Goal: Obtain resource: Download file/media

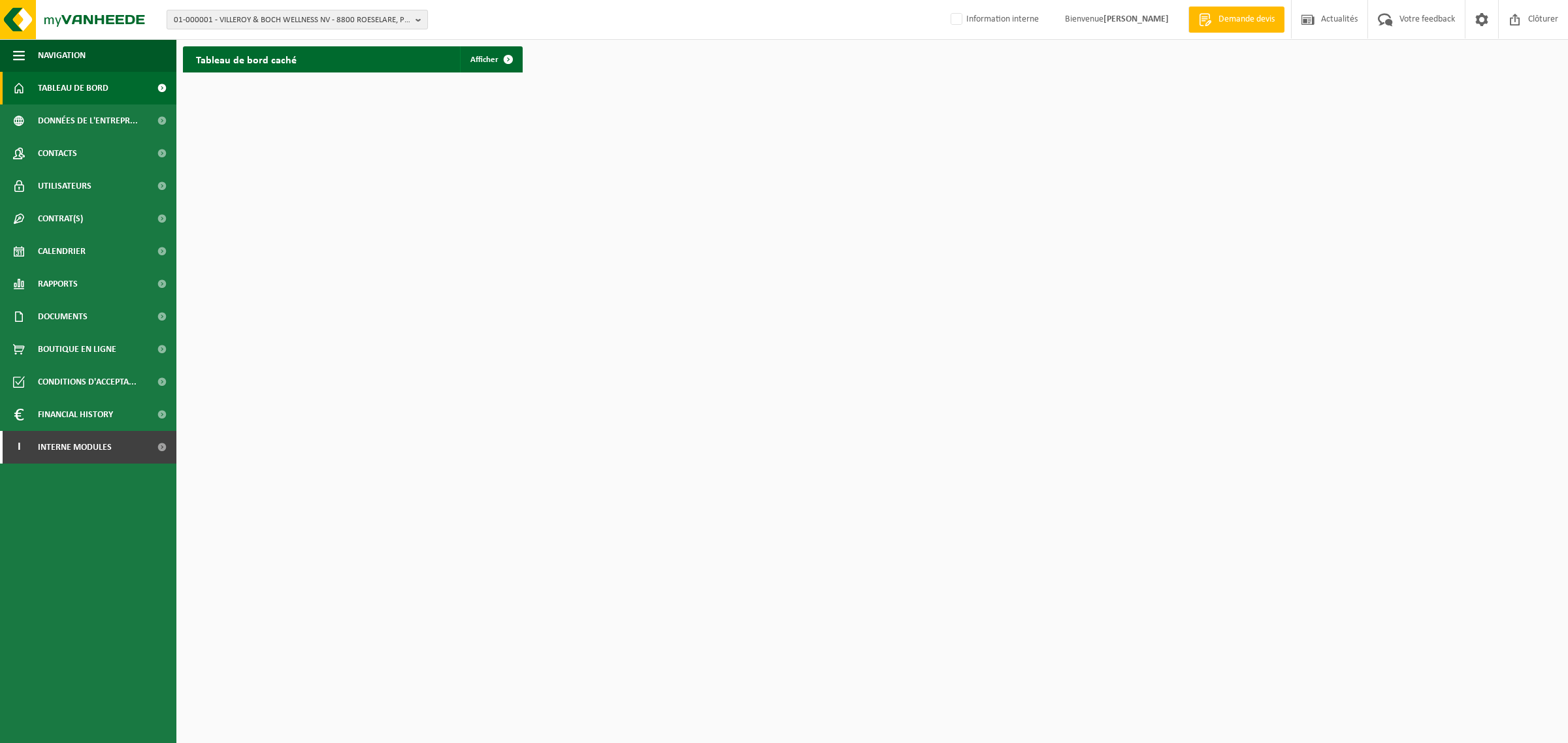
click at [313, 15] on span "01-000001 - VILLEROY & BOCH WELLNESS NV - 8800 ROESELARE, POPULIERSTRAAT 1" at bounding box center [292, 19] width 237 height 19
click at [320, 43] on input "text" at bounding box center [297, 40] width 254 height 16
paste input "10-798963"
type input "10-798963"
click at [310, 68] on li "10-798963 - AQUARESE INDUSTRIES - 62138 DOUVRIN, AVENUE DE LONDRES 1095" at bounding box center [297, 60] width 254 height 16
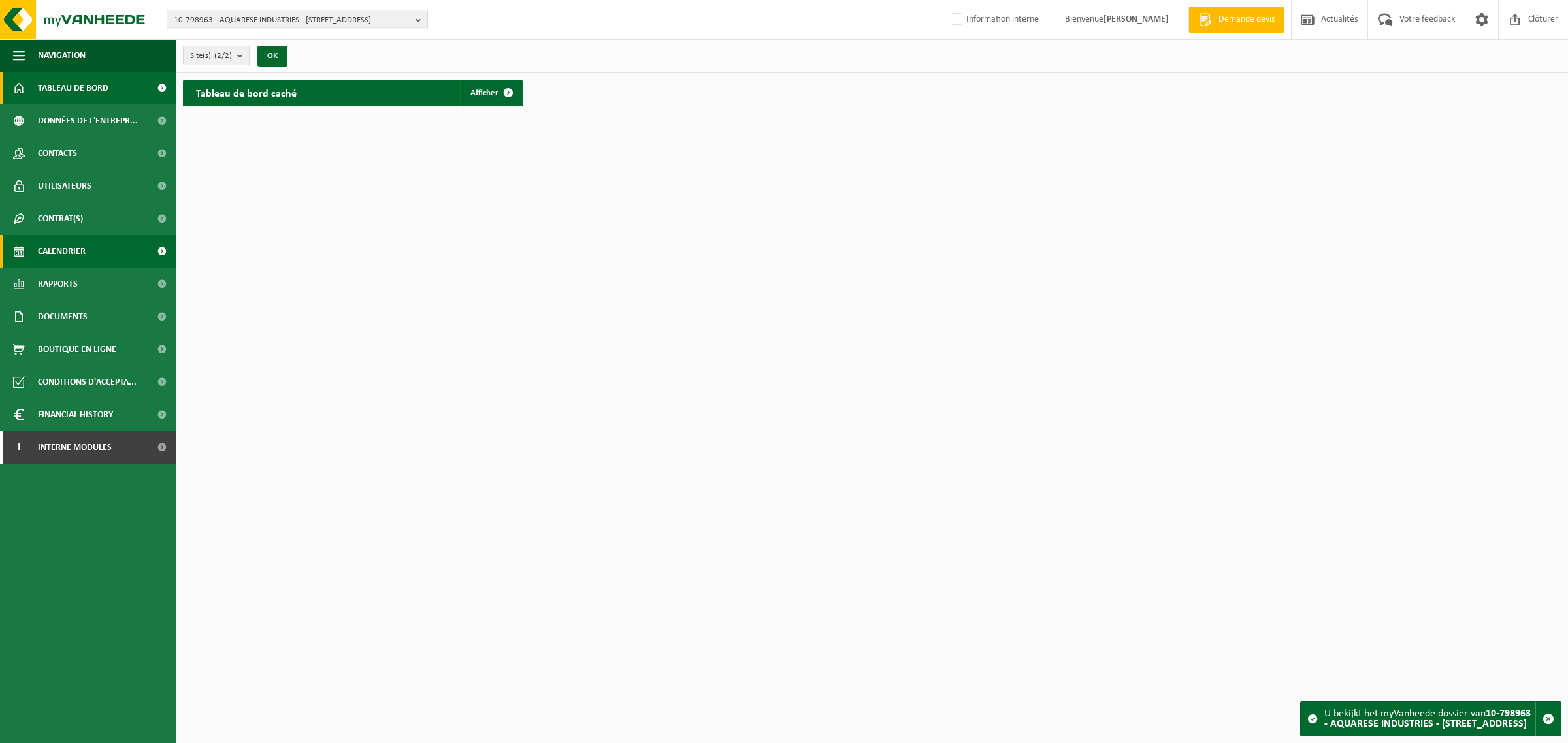
click at [62, 256] on span "Calendrier" at bounding box center [61, 251] width 47 height 33
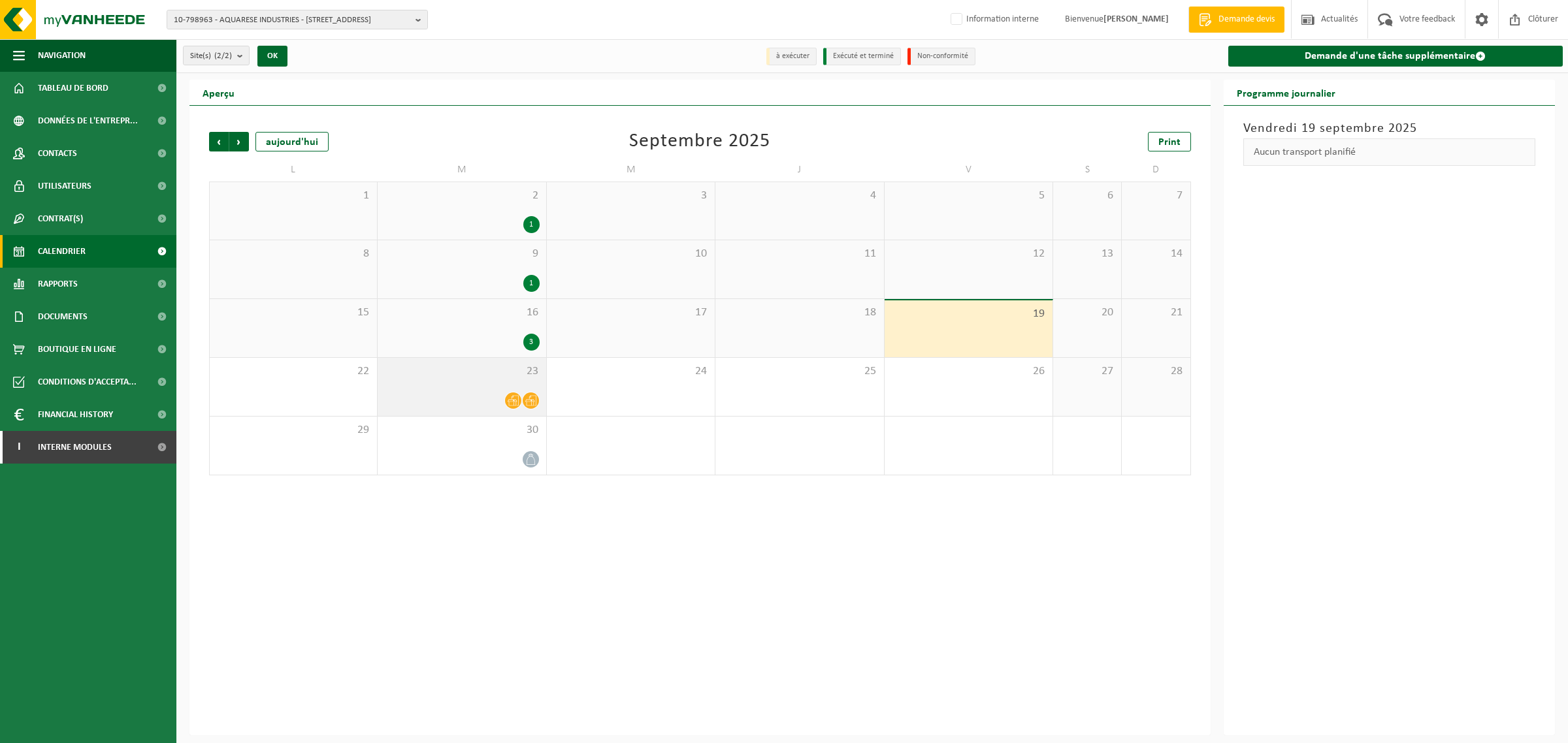
click at [531, 399] on icon at bounding box center [531, 400] width 11 height 11
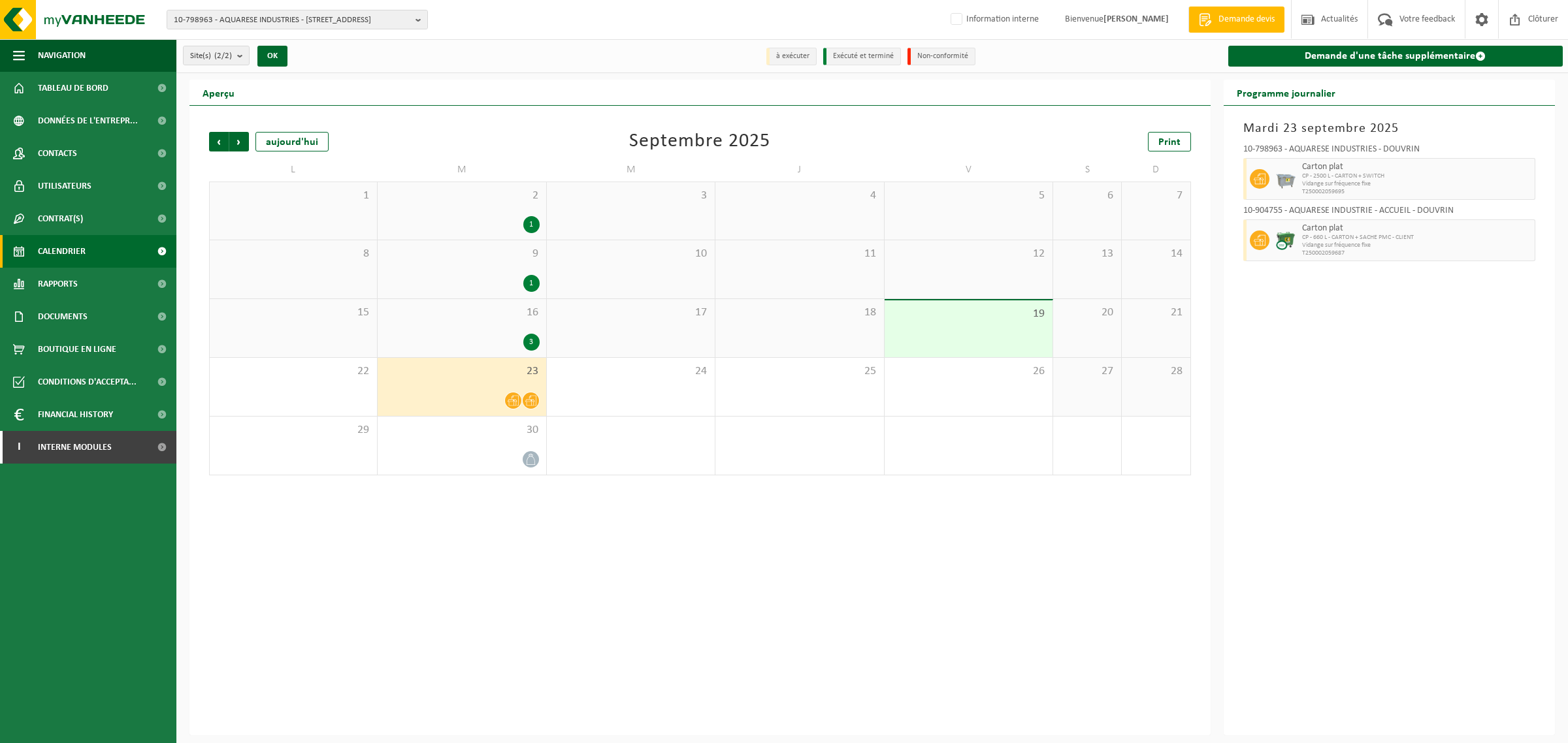
click at [528, 341] on div "3" at bounding box center [531, 342] width 16 height 17
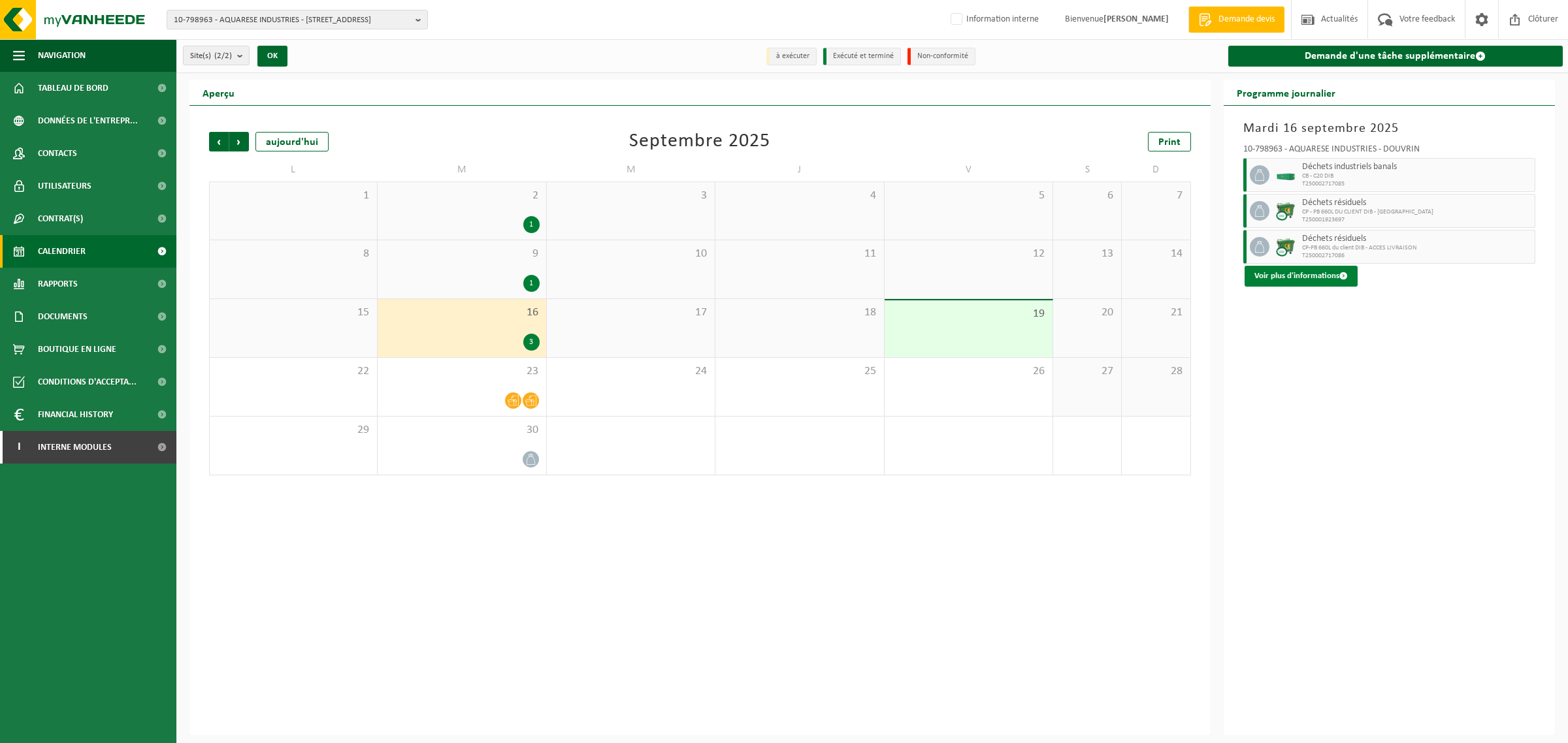
click at [1321, 271] on button "Voir plus d'informations" at bounding box center [1301, 276] width 113 height 21
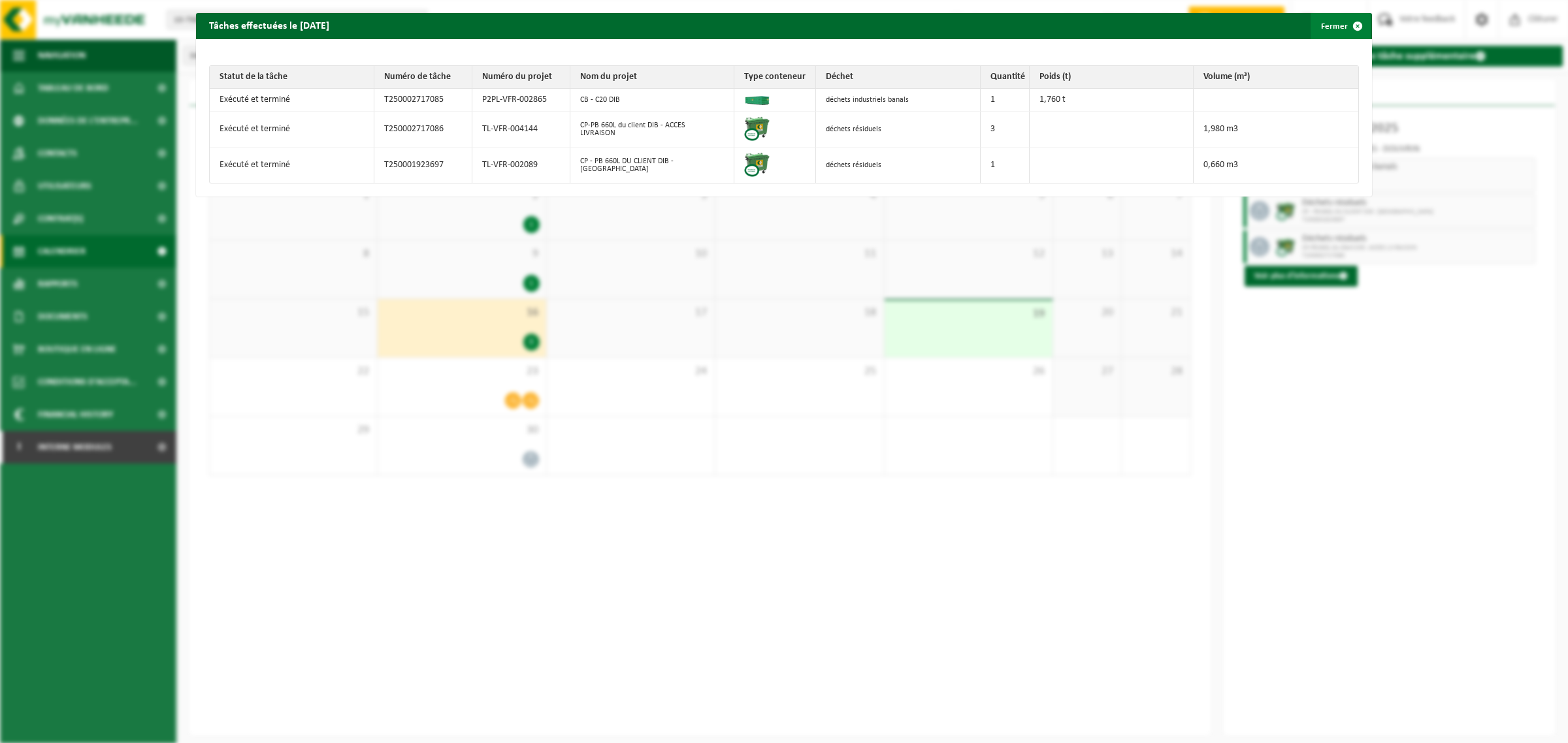
click at [1322, 28] on button "Fermer" at bounding box center [1340, 26] width 60 height 26
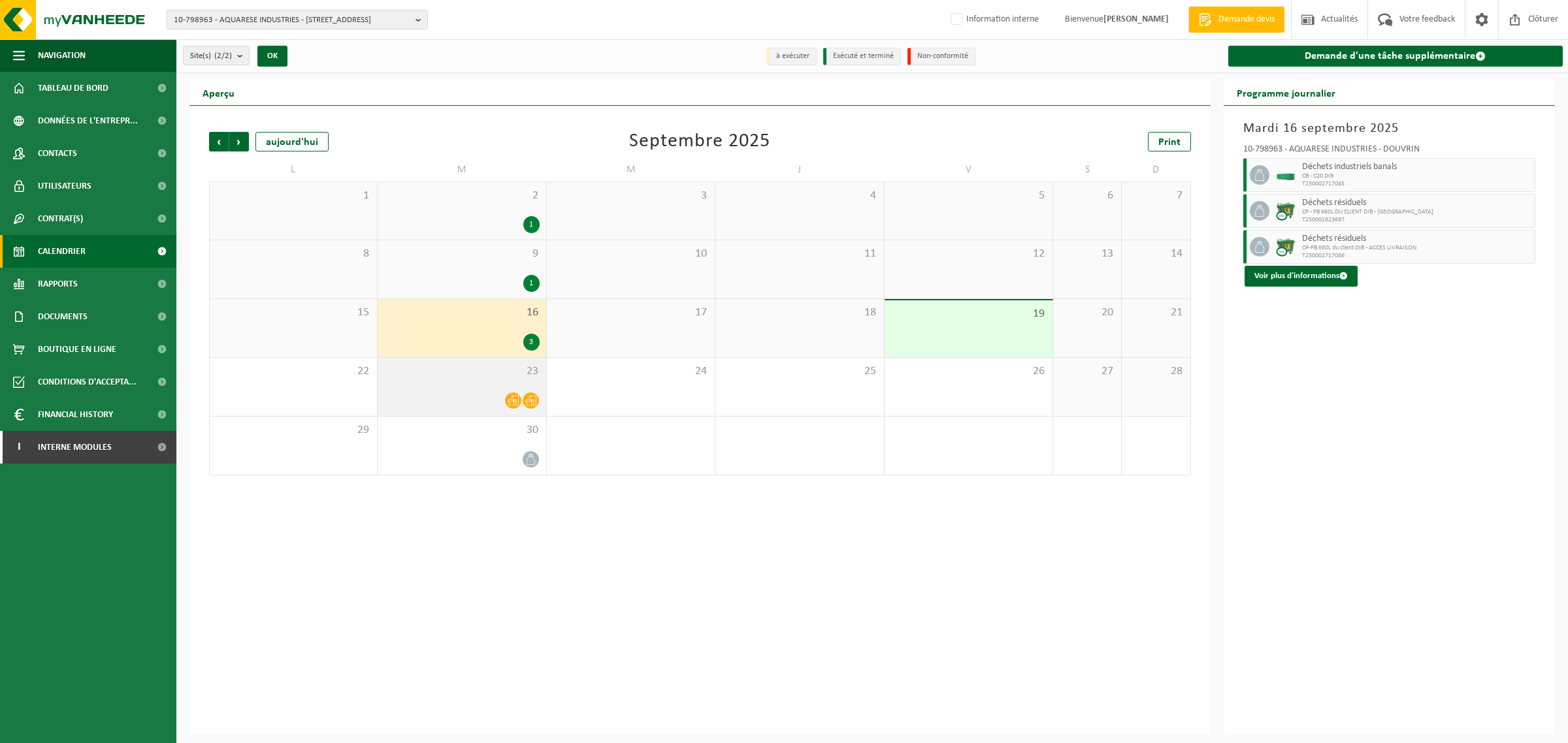
click at [439, 394] on div at bounding box center [462, 400] width 155 height 18
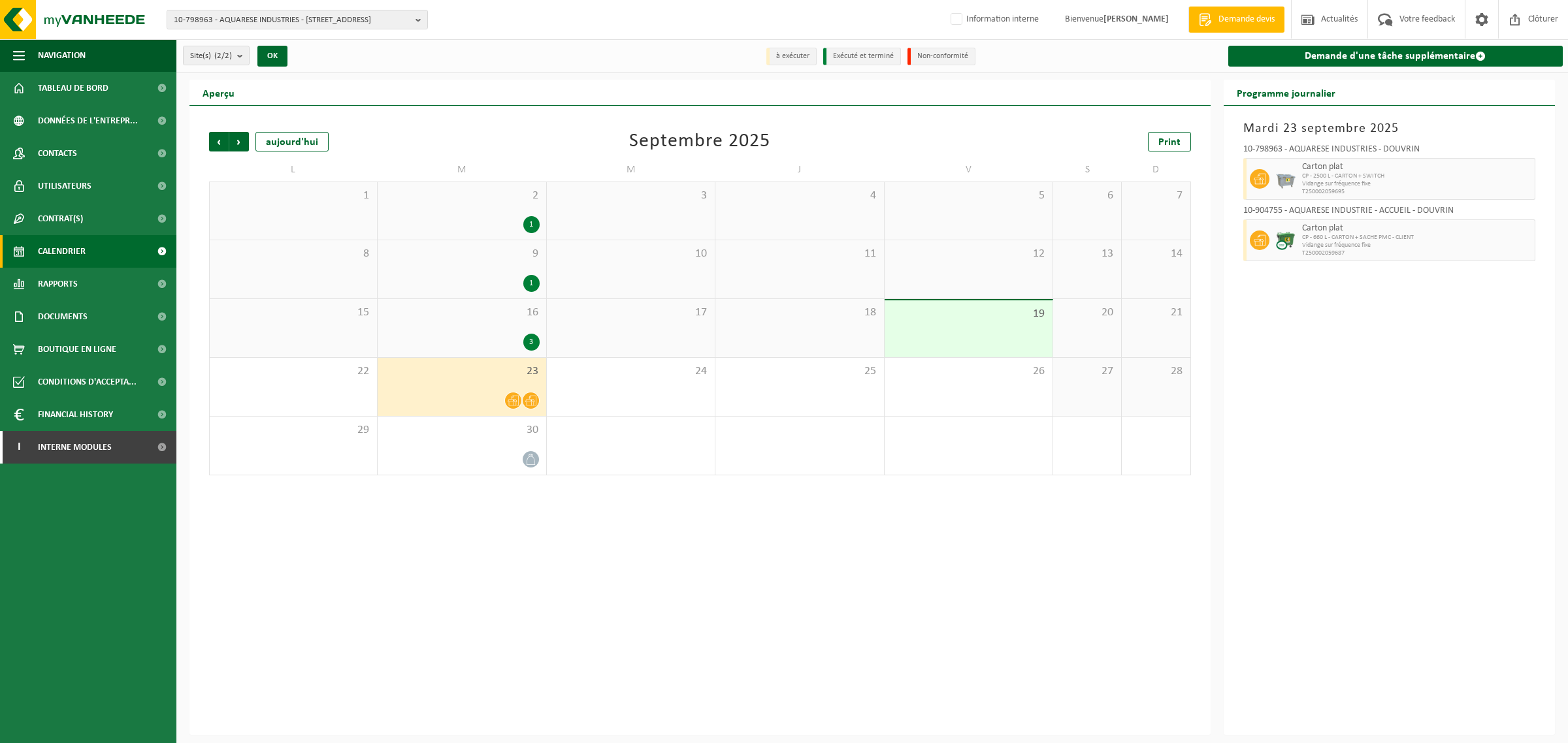
click at [446, 323] on div "16 3" at bounding box center [462, 328] width 168 height 58
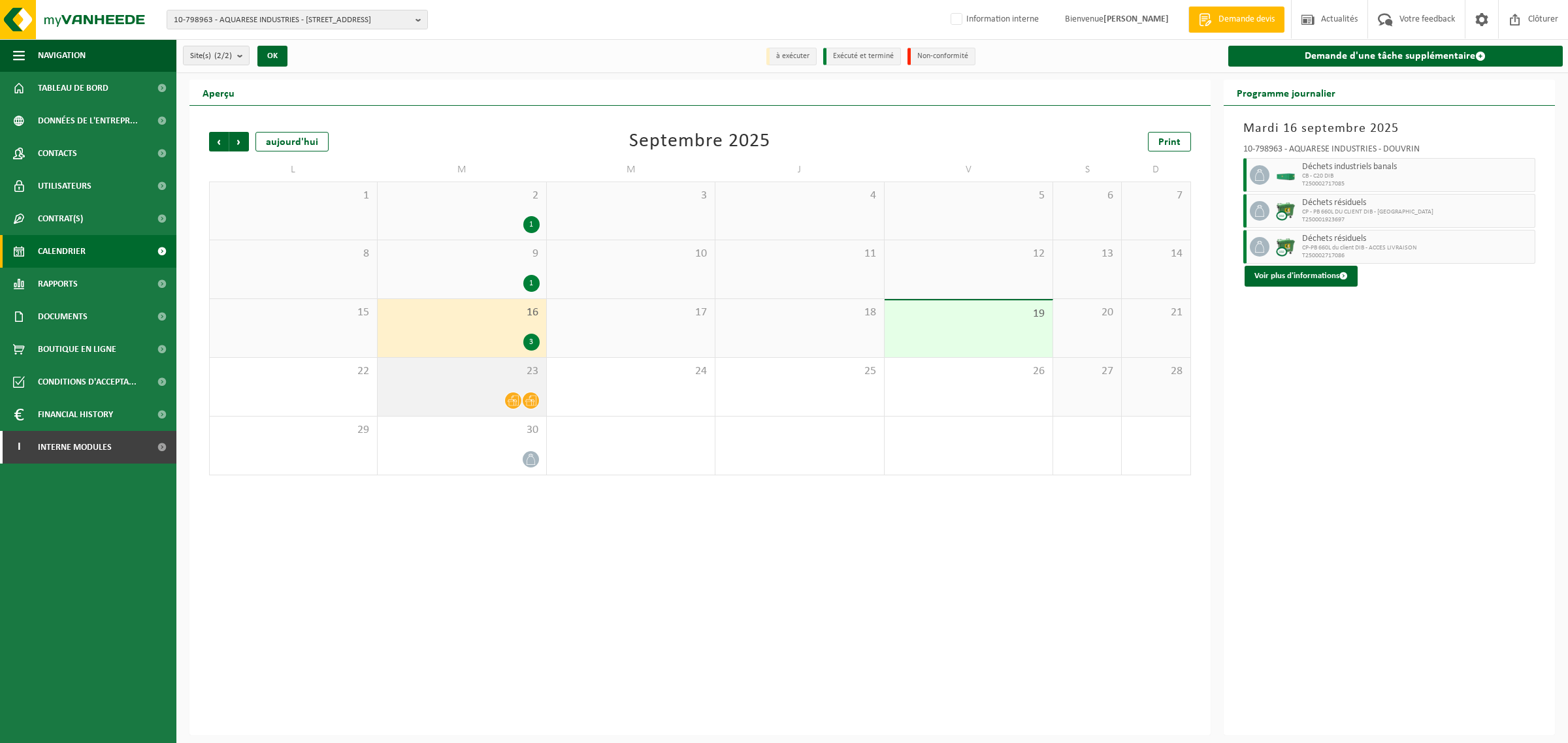
click at [469, 386] on div "23" at bounding box center [462, 386] width 168 height 58
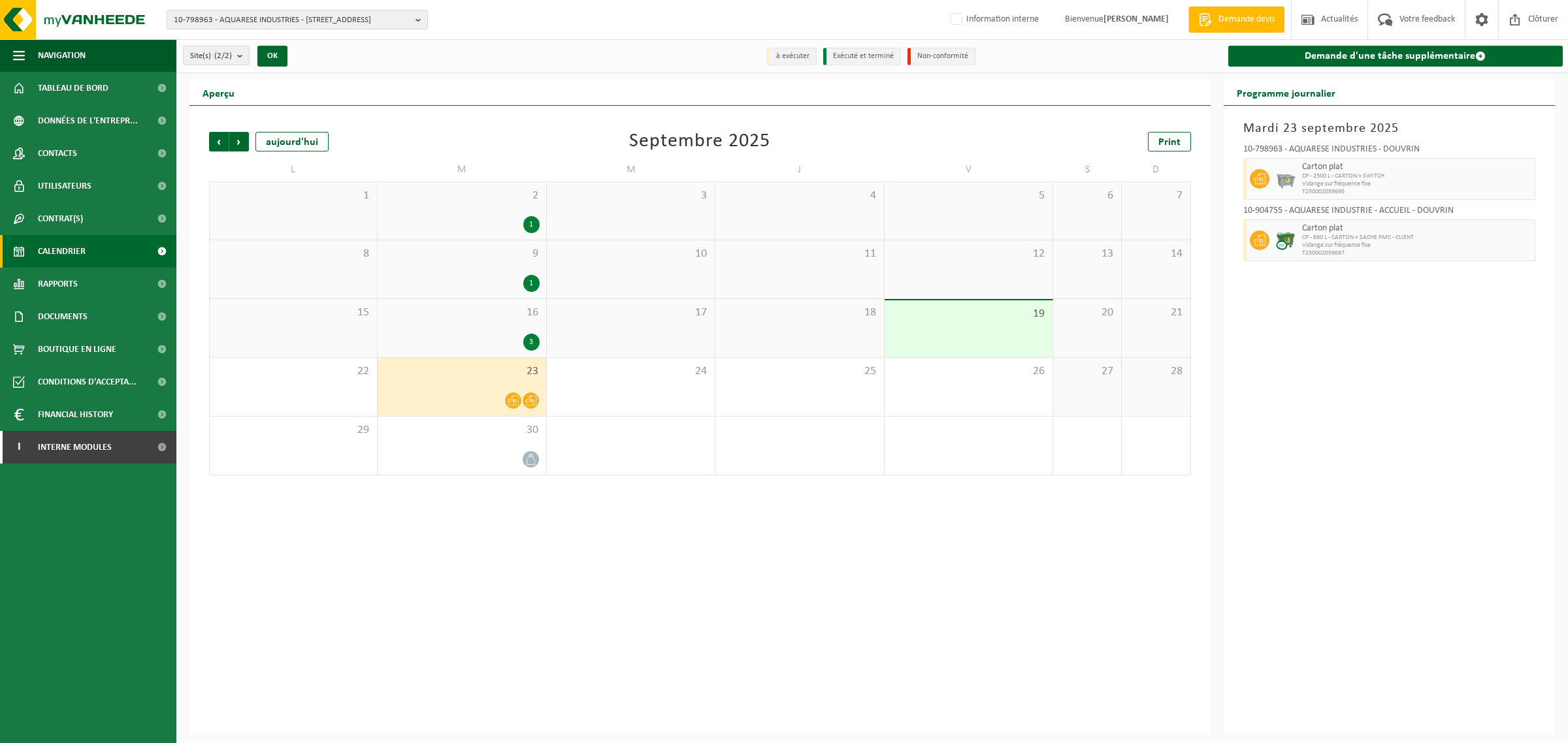
click at [513, 403] on icon at bounding box center [513, 400] width 11 height 10
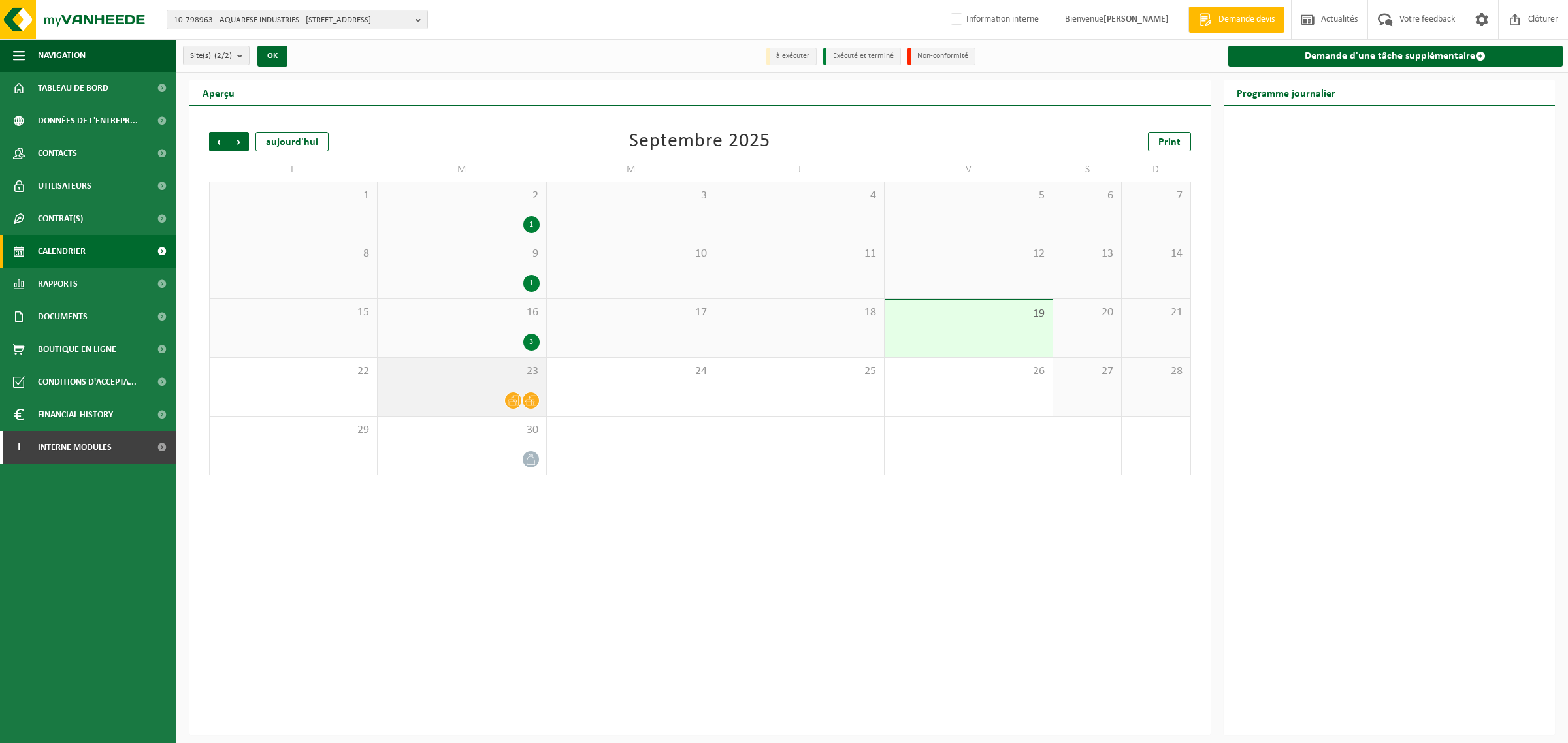
click at [525, 405] on icon at bounding box center [531, 400] width 11 height 11
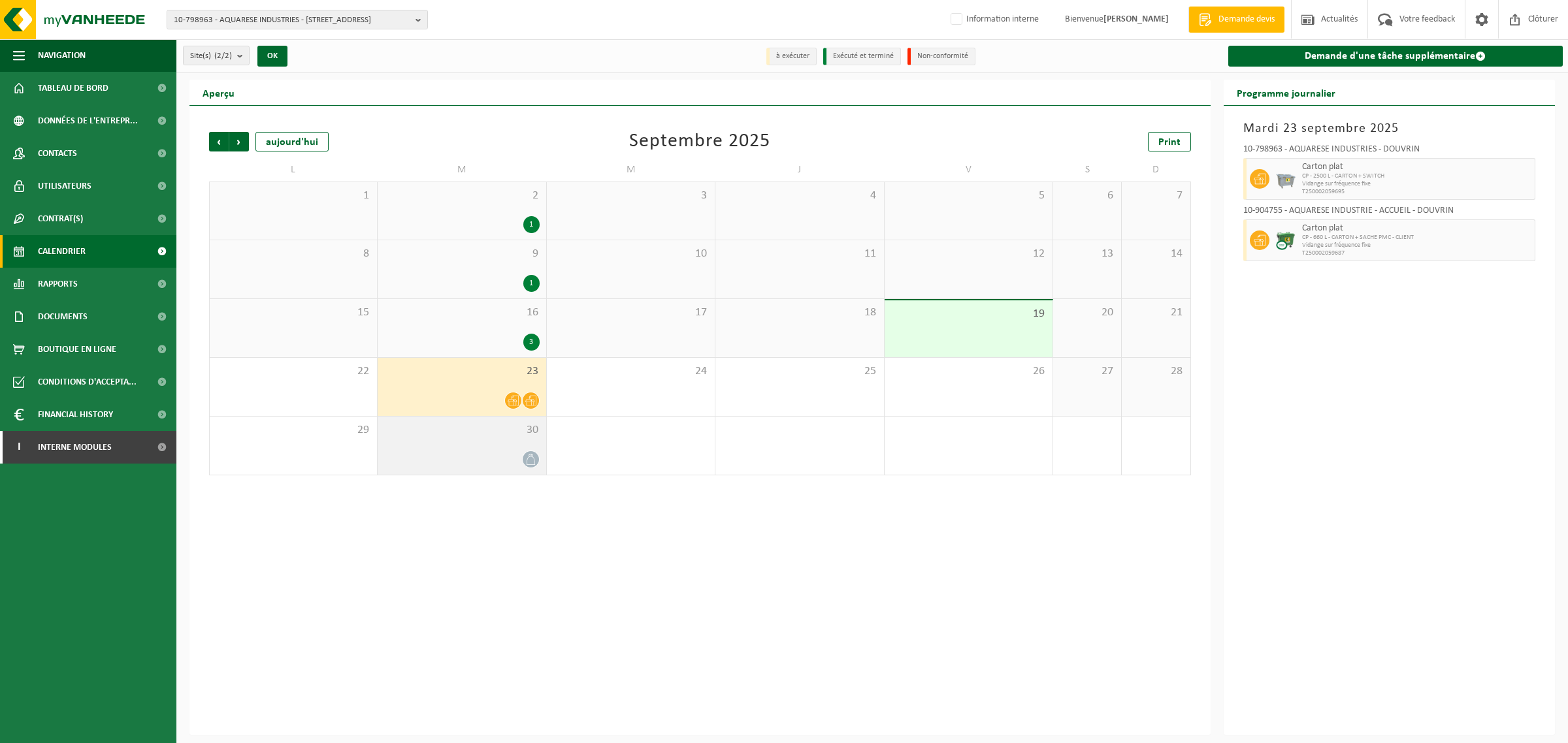
click at [485, 444] on div "30" at bounding box center [462, 445] width 168 height 58
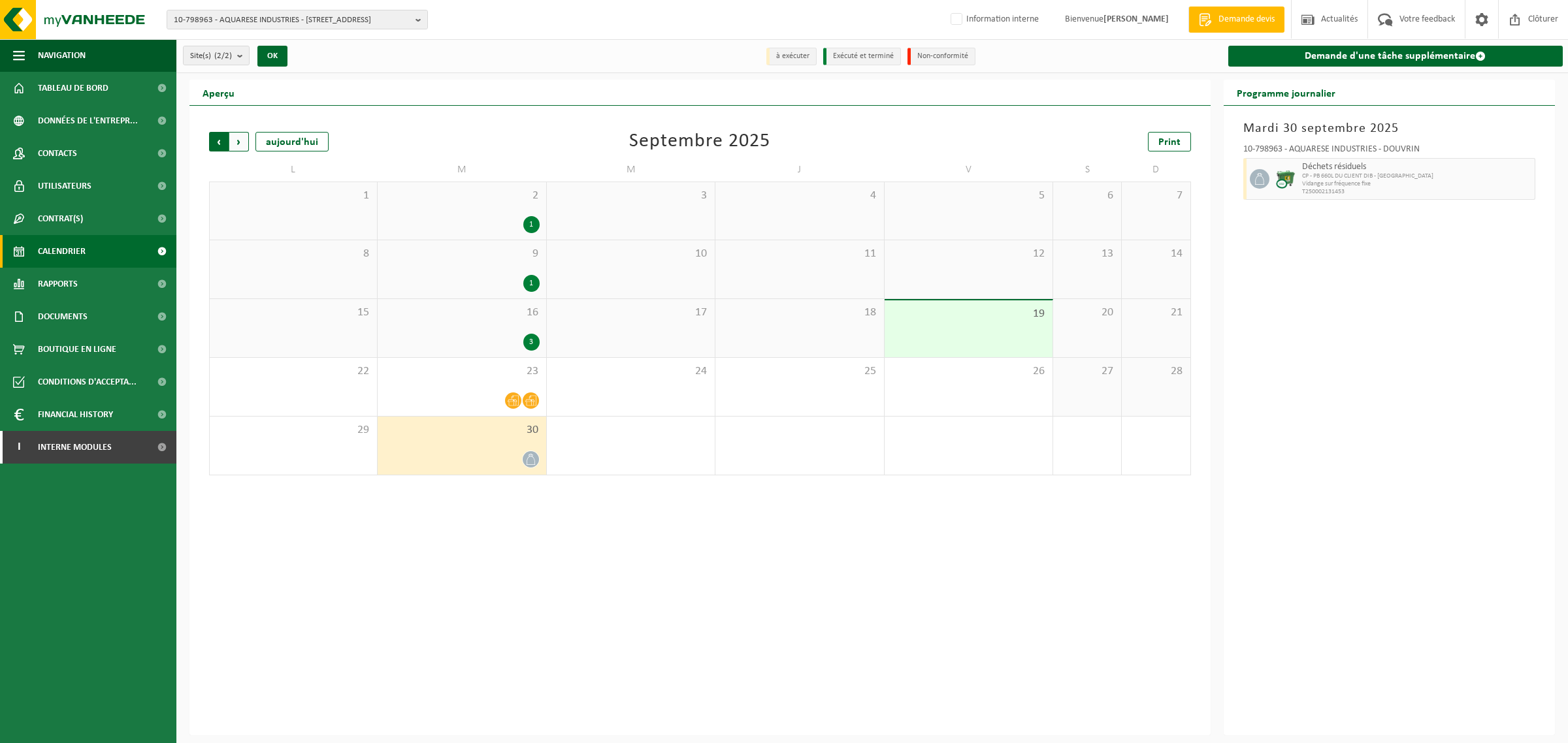
click at [235, 142] on span "Suivant" at bounding box center [239, 141] width 19 height 19
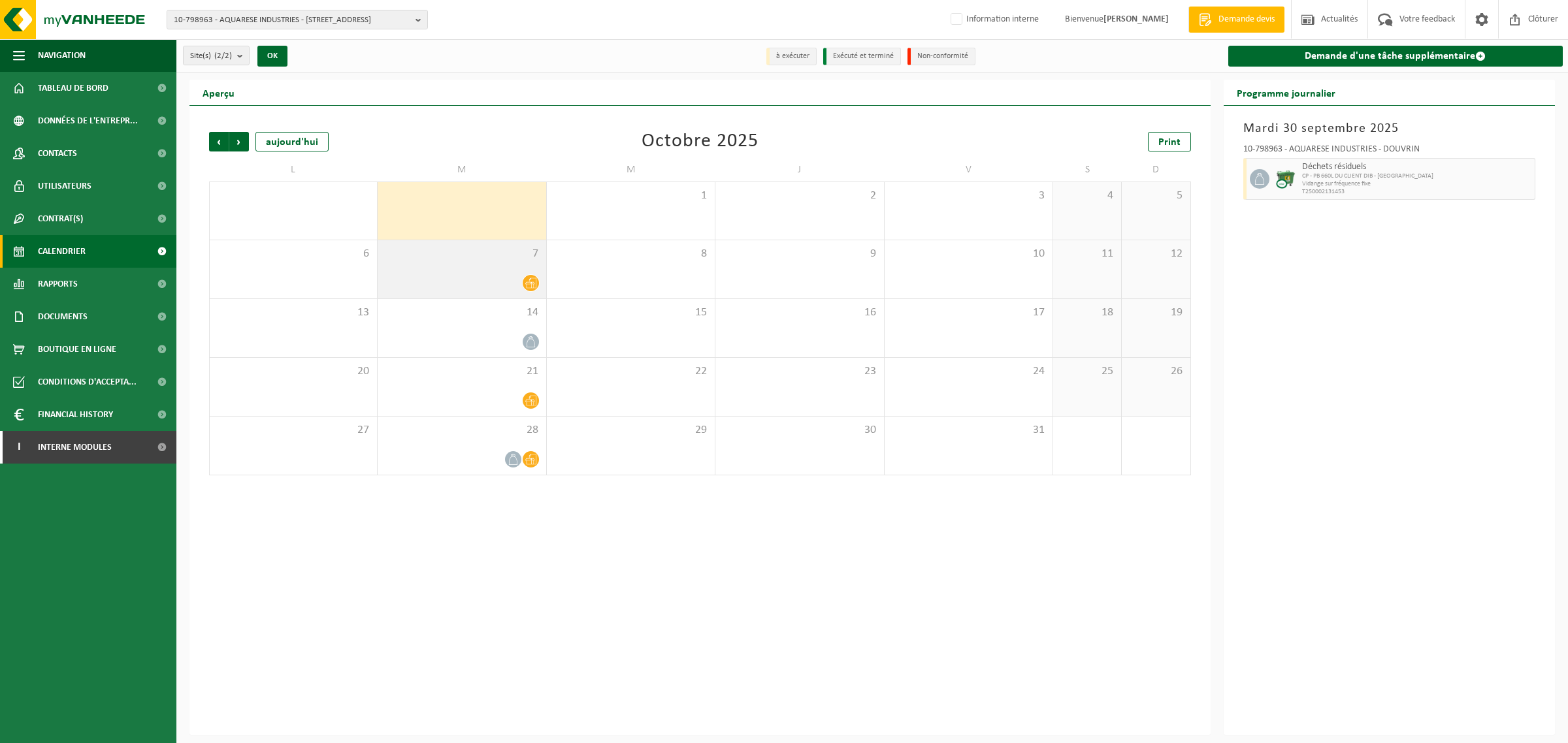
click at [494, 278] on div at bounding box center [462, 283] width 155 height 18
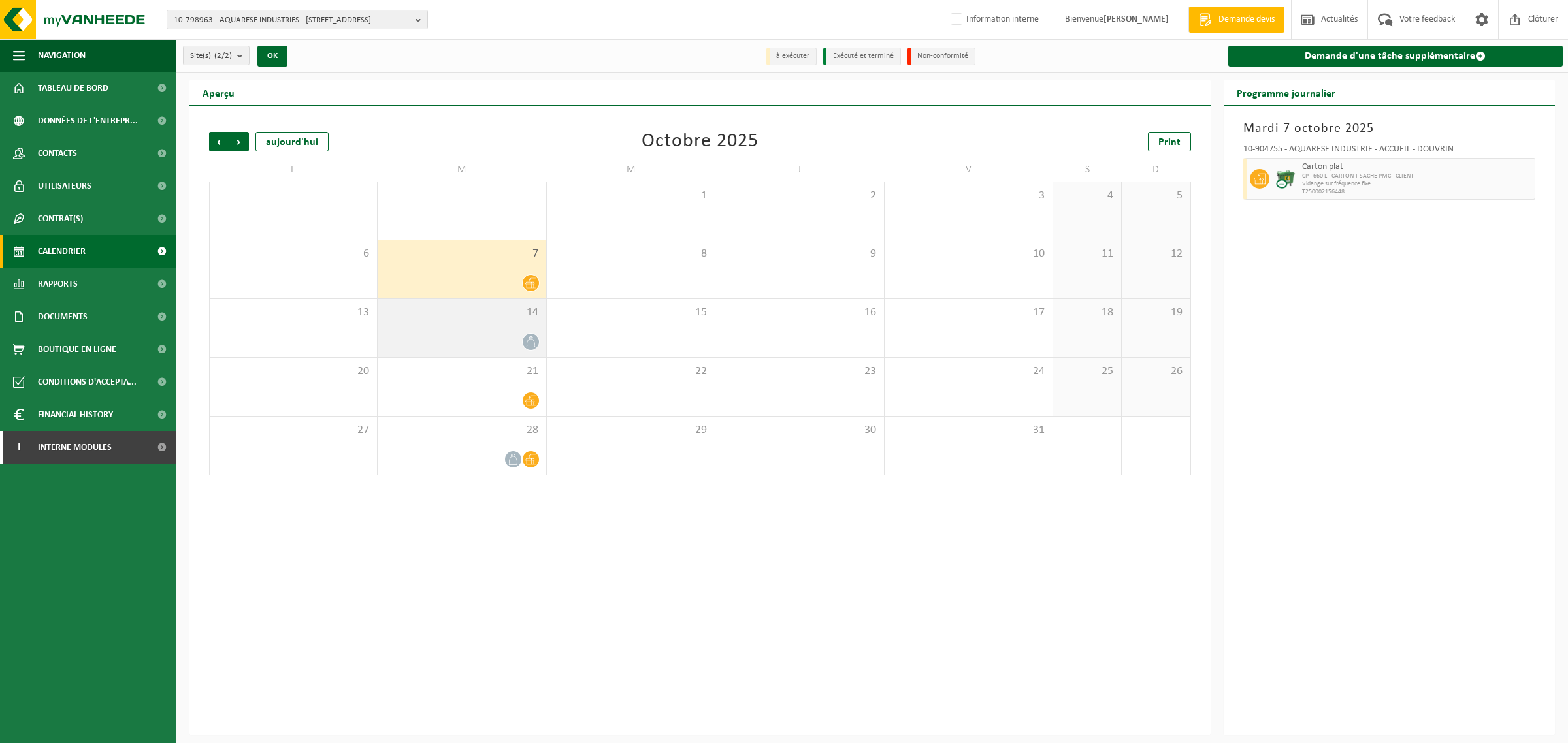
click at [466, 340] on div at bounding box center [462, 341] width 155 height 18
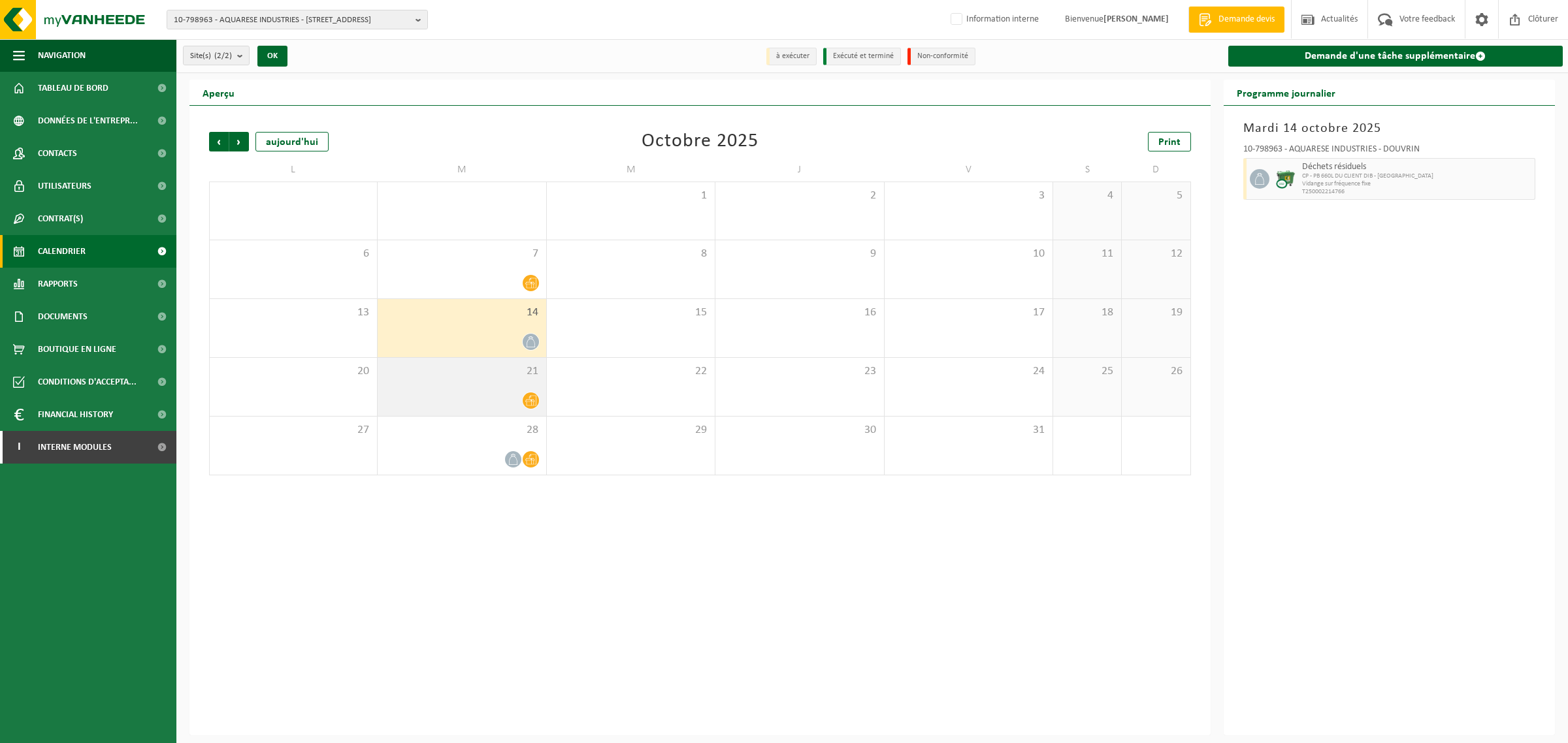
click at [472, 403] on div at bounding box center [462, 400] width 155 height 18
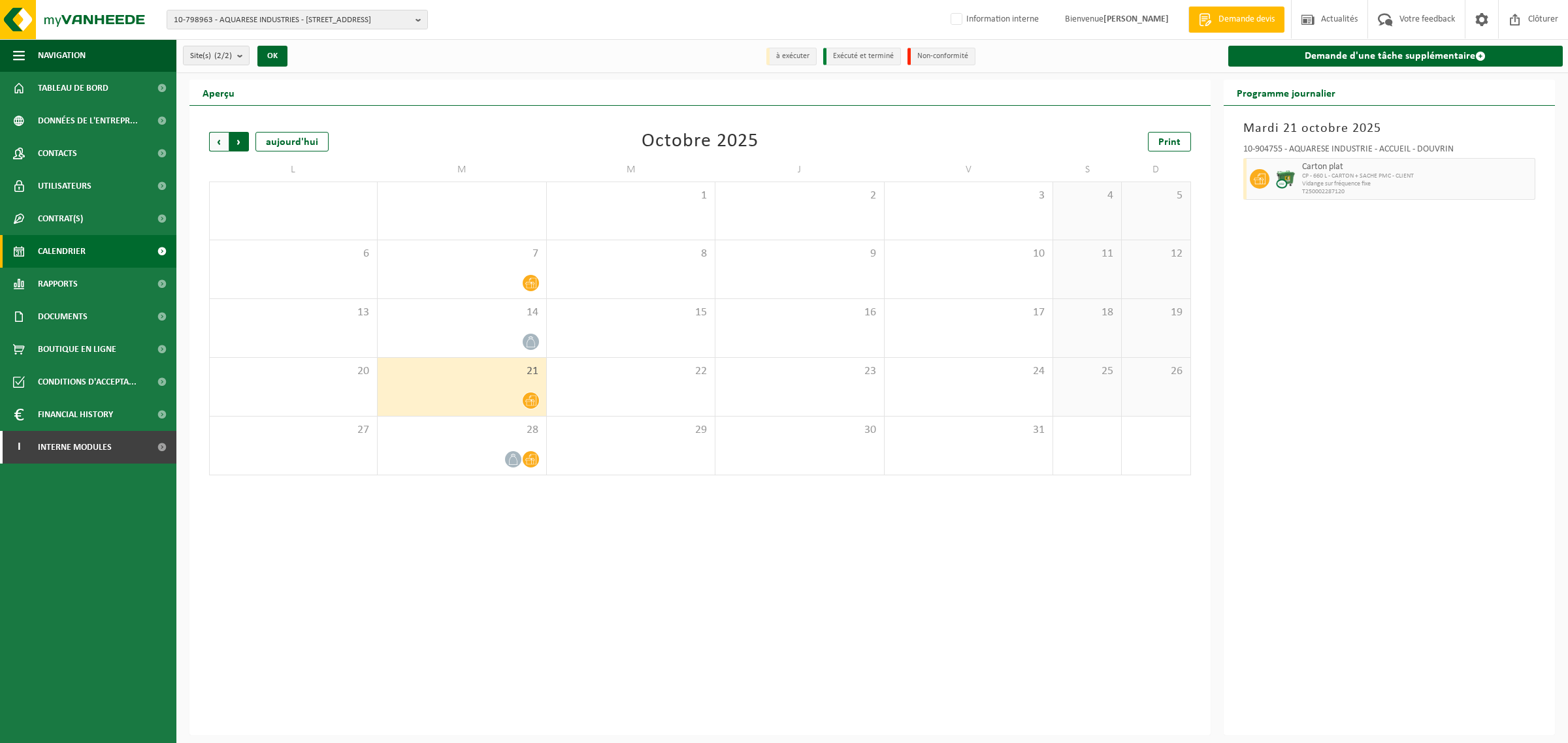
click at [216, 139] on span "Précédent" at bounding box center [218, 141] width 19 height 19
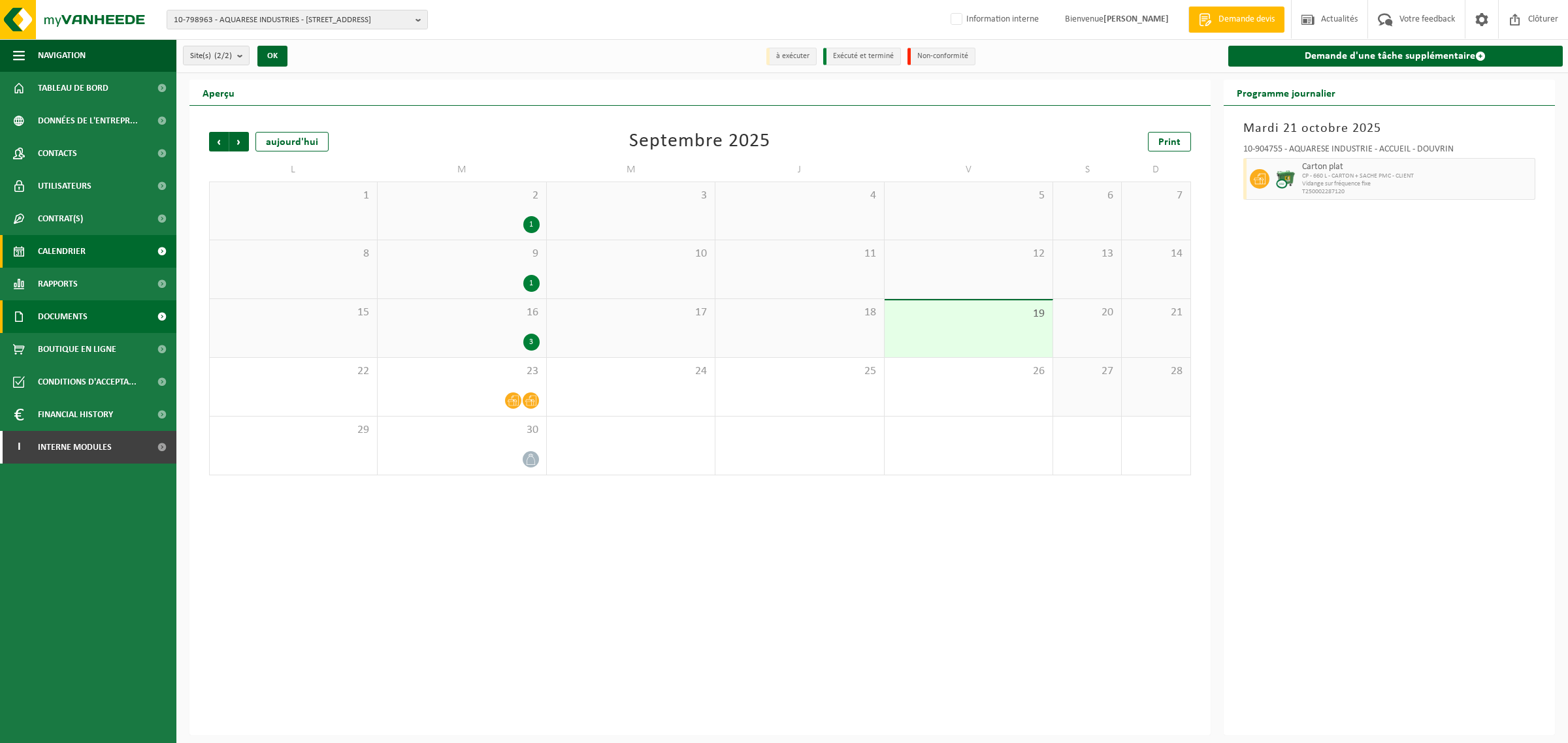
click at [64, 320] on span "Documents" at bounding box center [63, 316] width 50 height 33
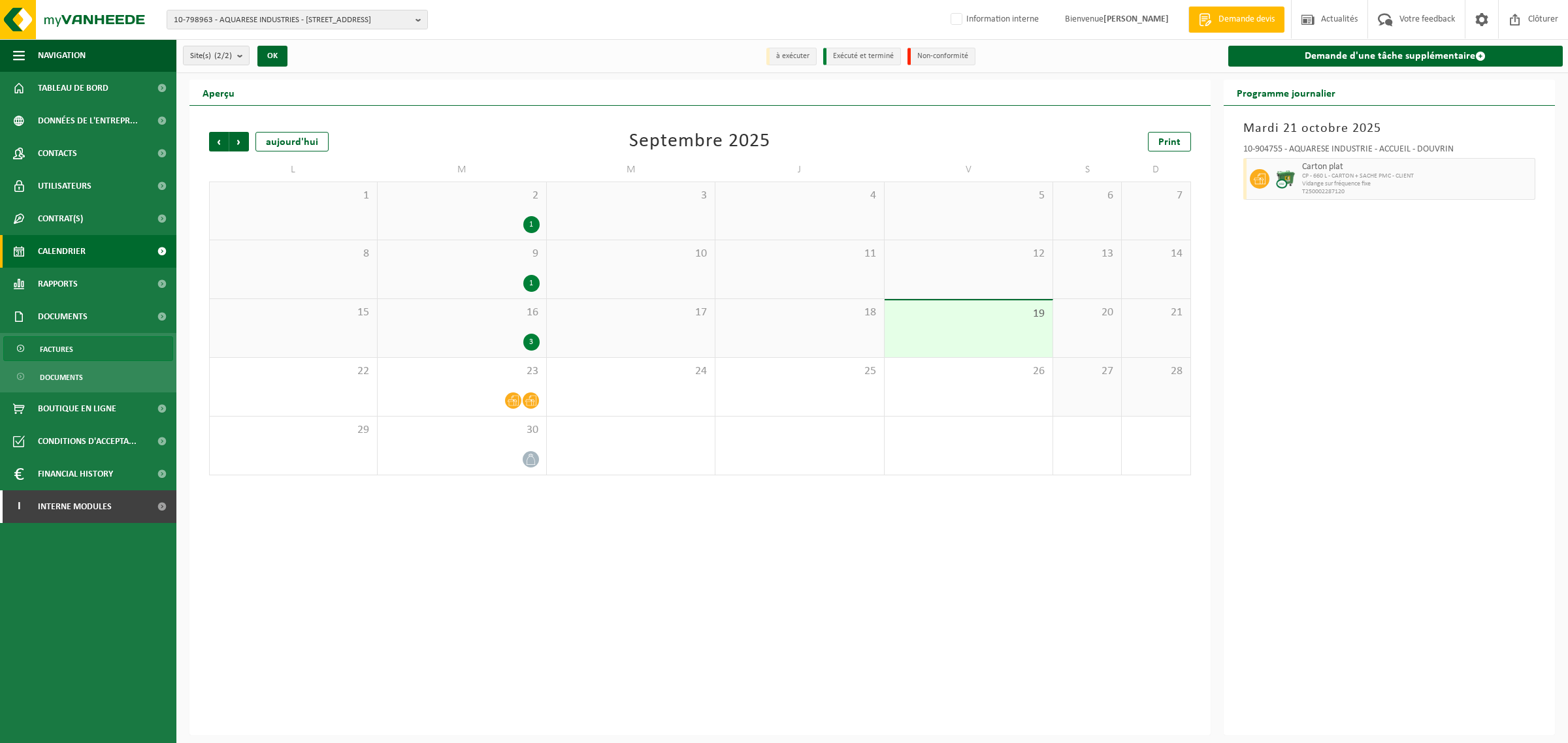
click at [65, 353] on span "Factures" at bounding box center [56, 350] width 33 height 25
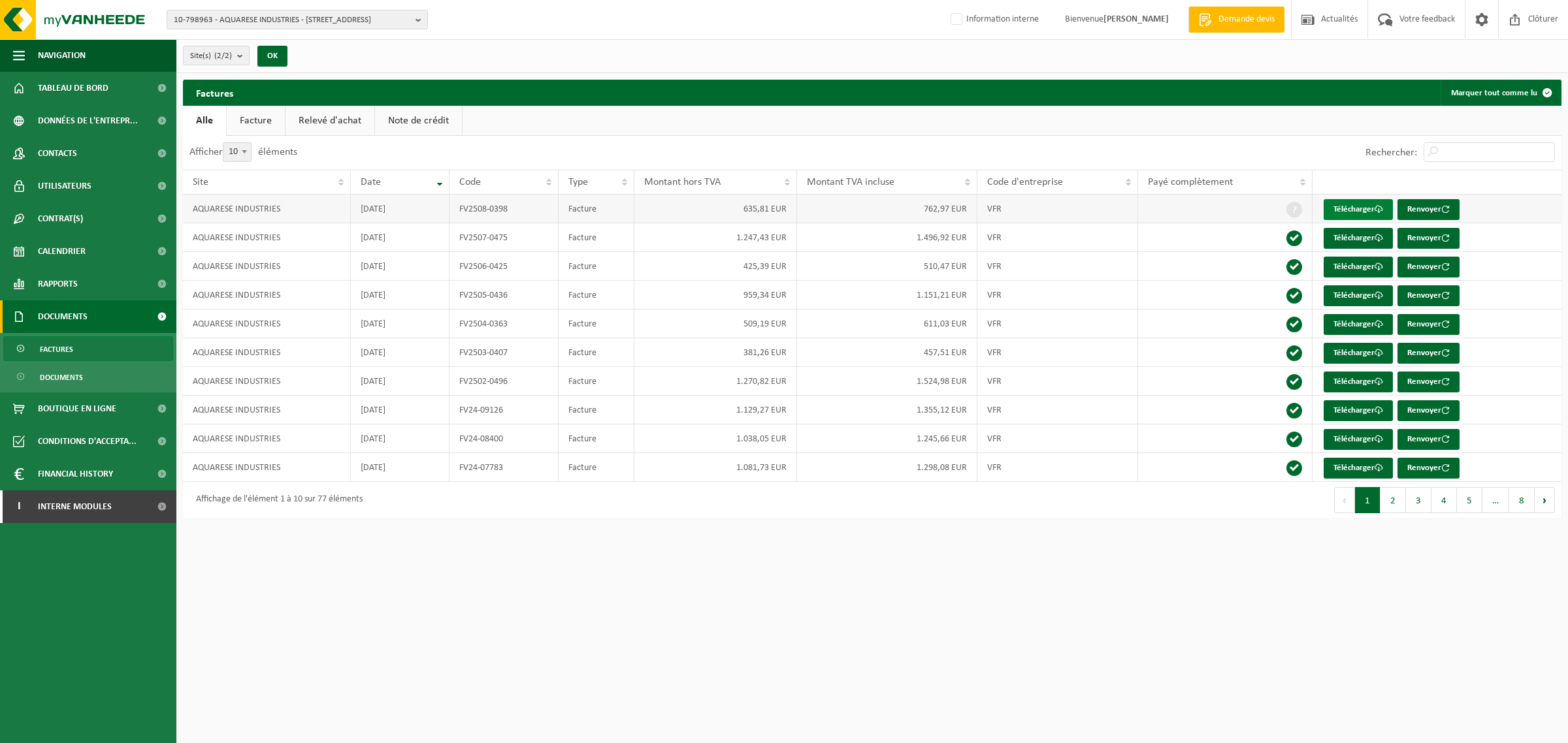
click at [1344, 209] on link "Télécharger" at bounding box center [1358, 209] width 69 height 21
